Goal: Task Accomplishment & Management: Manage account settings

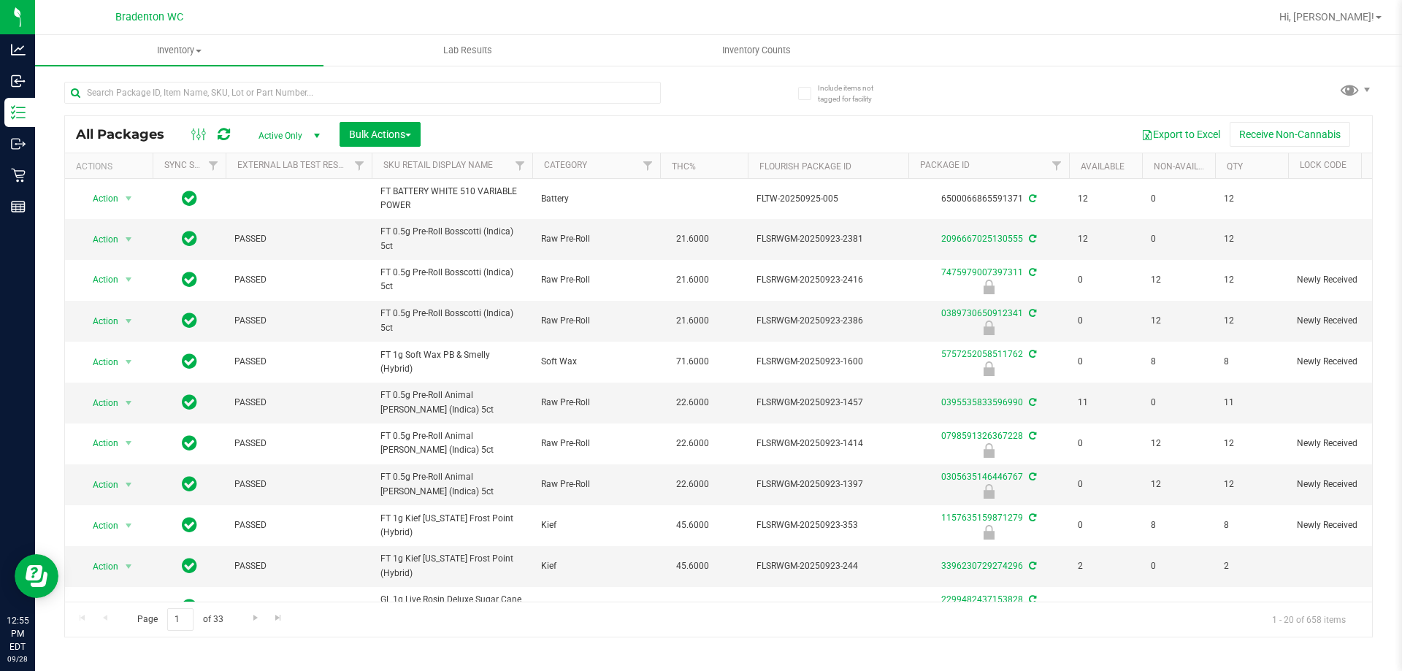
click at [1381, 27] on div "Hi, [PERSON_NAME]!" at bounding box center [1331, 17] width 114 height 26
click at [1378, 25] on div "Hi, [PERSON_NAME]!" at bounding box center [1331, 17] width 114 height 26
click at [1378, 21] on link "Hi, [PERSON_NAME]!" at bounding box center [1331, 16] width 114 height 15
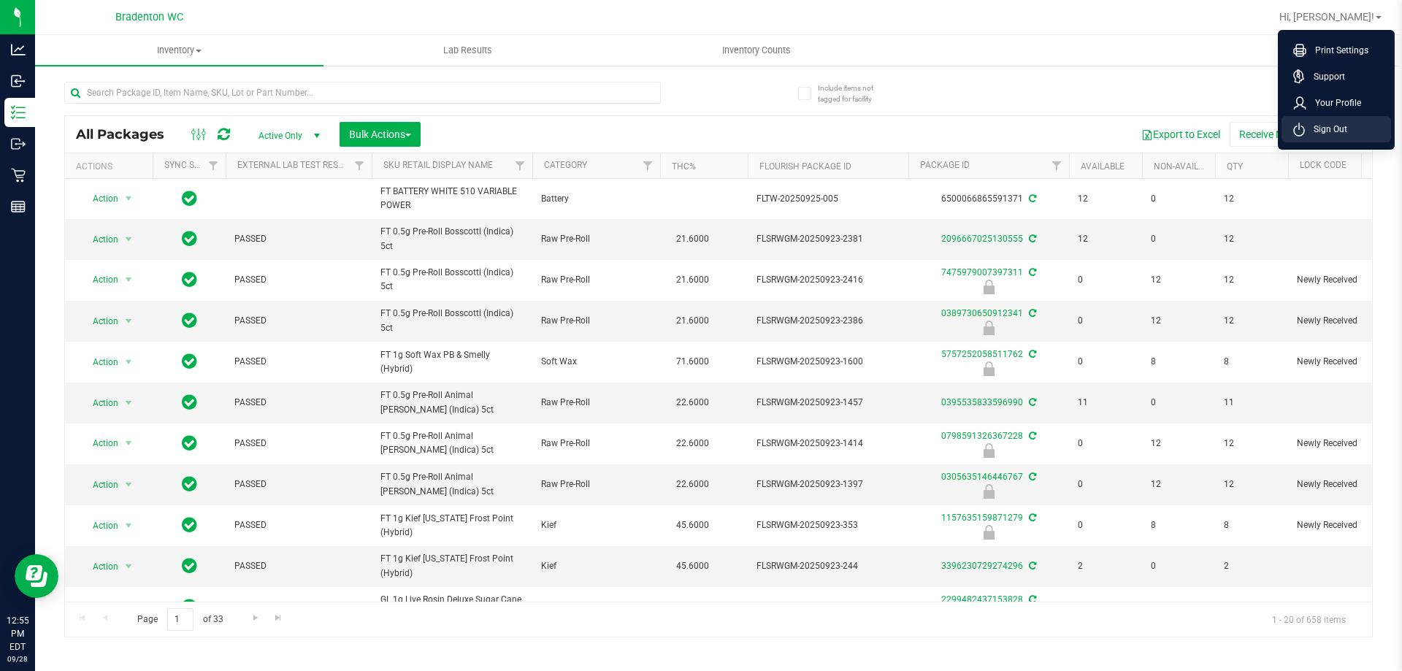
click at [1337, 132] on span "Sign Out" at bounding box center [1326, 129] width 42 height 15
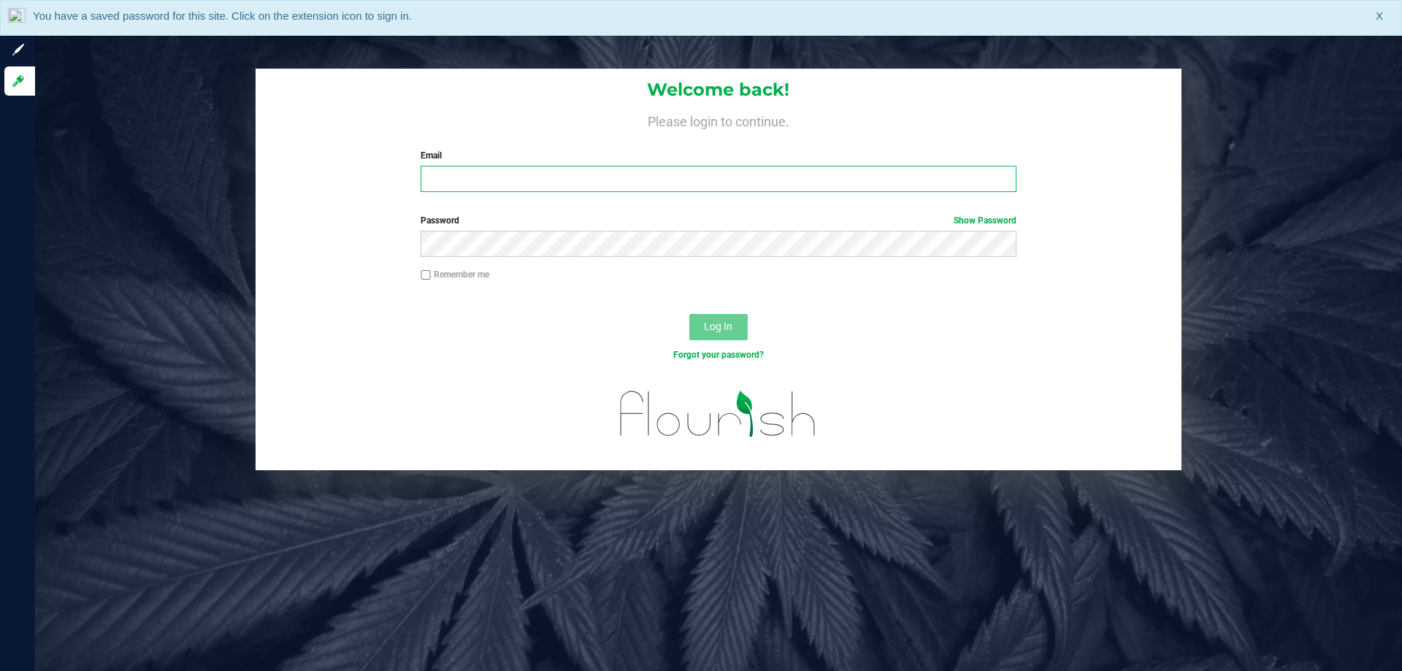
click at [509, 184] on input "Email" at bounding box center [718, 179] width 595 height 26
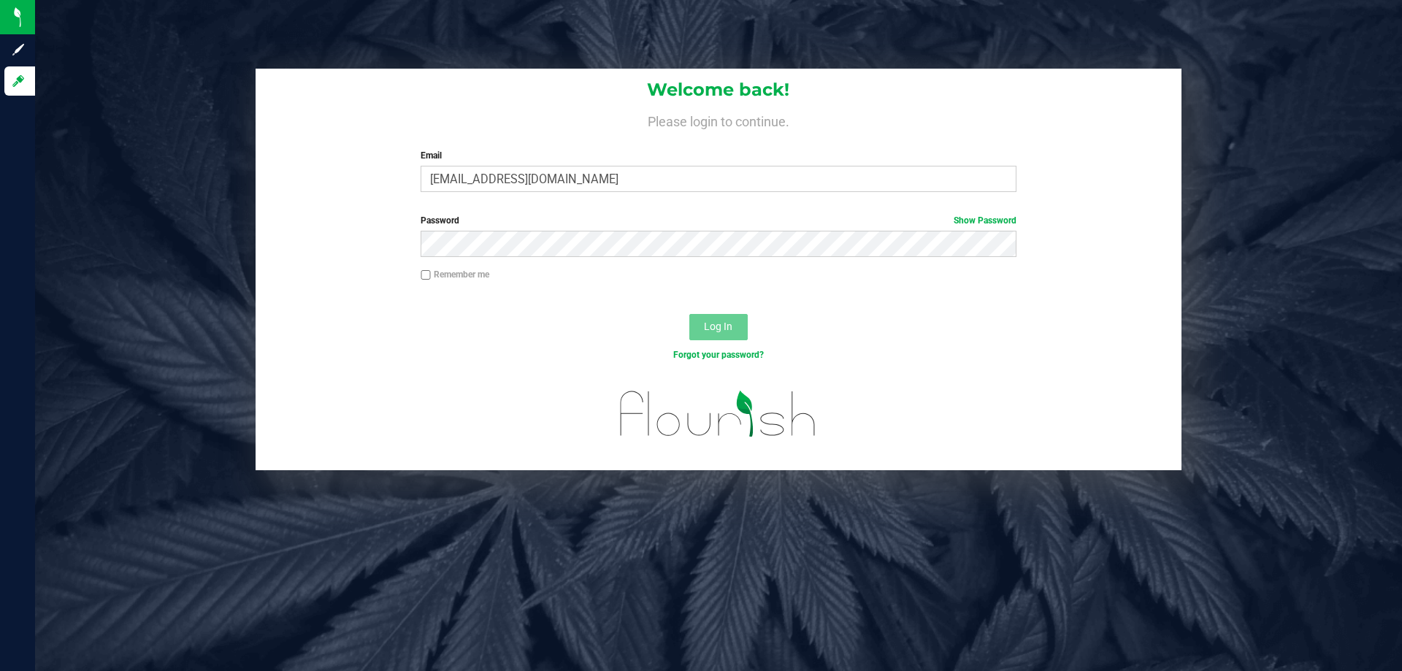
click at [475, 261] on div "Password Show Password" at bounding box center [719, 241] width 926 height 54
click at [744, 336] on button "Log In" at bounding box center [718, 327] width 58 height 26
click at [721, 335] on button "Log In" at bounding box center [718, 327] width 58 height 26
click at [717, 337] on button "Log In" at bounding box center [718, 327] width 58 height 26
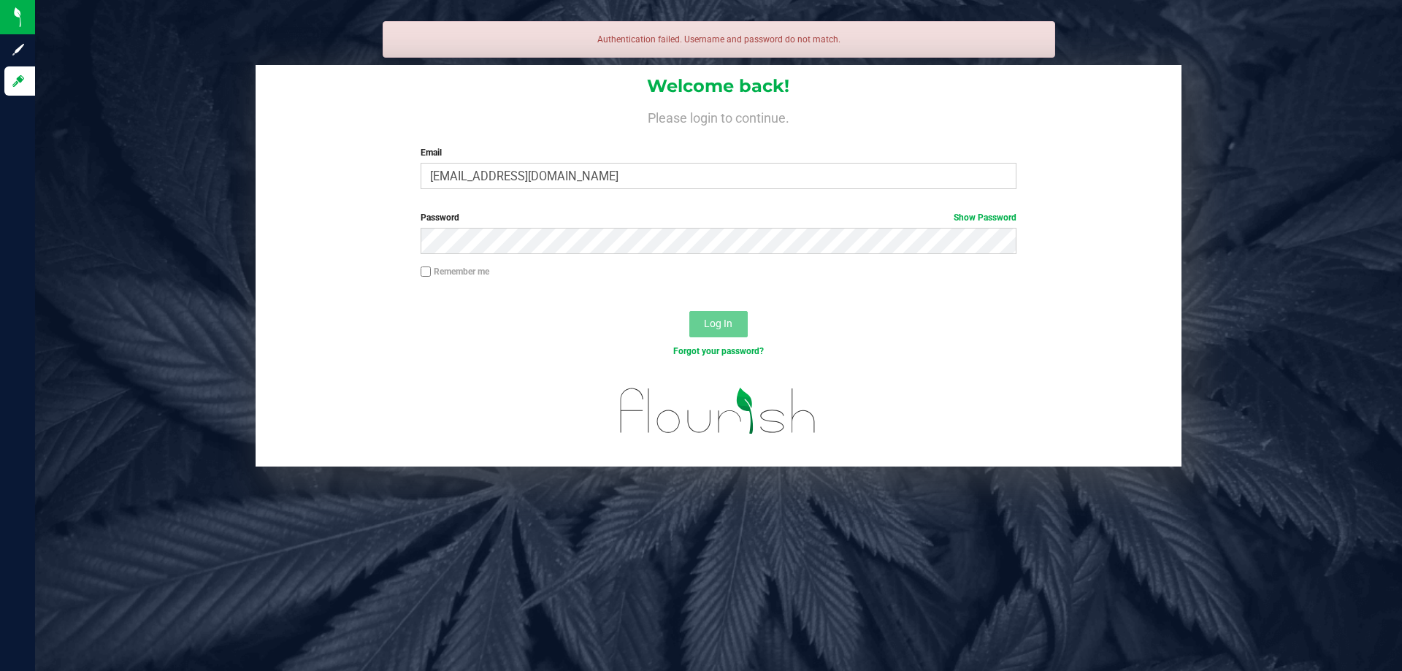
drag, startPoint x: 768, startPoint y: 200, endPoint x: 595, endPoint y: 304, distance: 201.8
click at [595, 305] on div "Log In" at bounding box center [719, 329] width 926 height 49
click at [523, 256] on div "Password Show Password" at bounding box center [719, 238] width 926 height 54
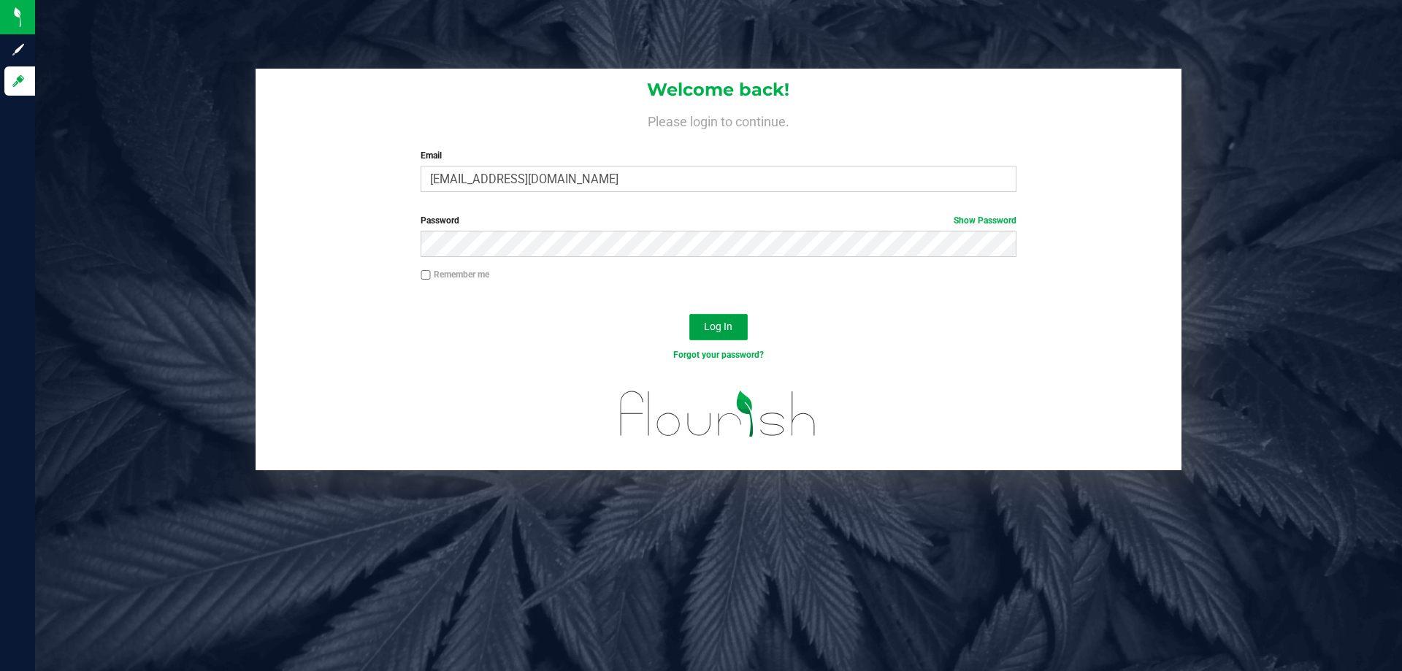
click at [697, 327] on button "Log In" at bounding box center [718, 327] width 58 height 26
click at [467, 180] on input "[EMAIL_ADDRESS][DOMAIN_NAME]" at bounding box center [718, 179] width 595 height 26
type input "[EMAIL_ADDRESS][DOMAIN_NAME]"
click at [713, 331] on span "Log In" at bounding box center [718, 327] width 28 height 12
